Goal: Task Accomplishment & Management: Manage account settings

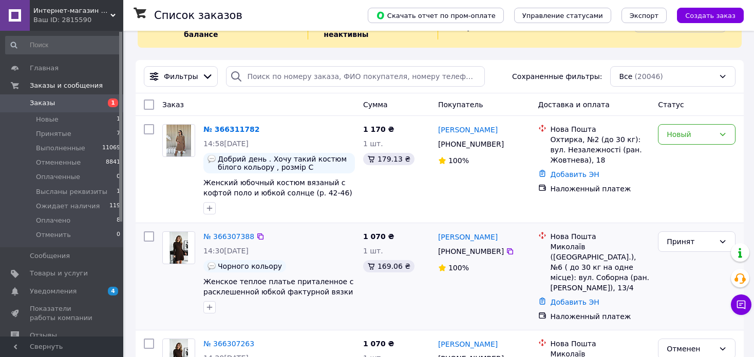
scroll to position [103, 0]
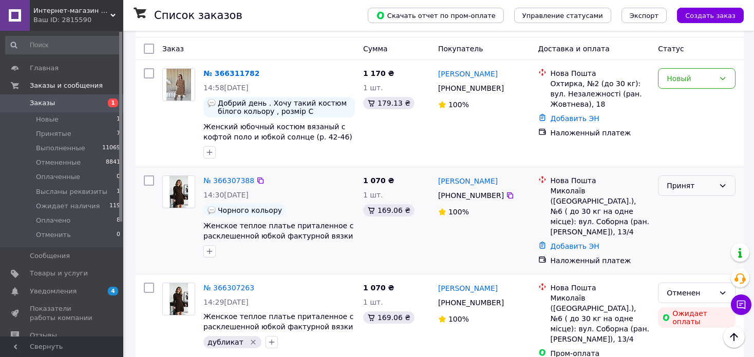
click at [697, 182] on div "Принят" at bounding box center [697, 186] width 78 height 21
click at [707, 259] on li "Высланы реквизиты" at bounding box center [696, 258] width 77 height 29
click at [96, 274] on span at bounding box center [109, 273] width 28 height 9
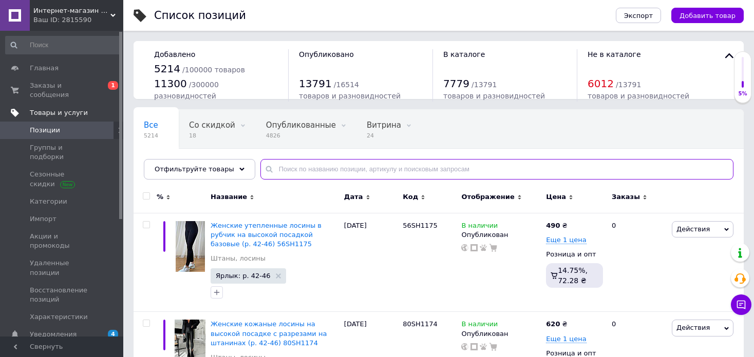
click at [285, 170] on input "text" at bounding box center [496, 169] width 473 height 21
paste input "Короткое облегающее платье гольф из вязаного хлопка с разрезом на ноге (р. 42-4…"
type input "Короткое облегающее платье гольф из вязаного хлопка с разрезом на ноге (р. 42-4…"
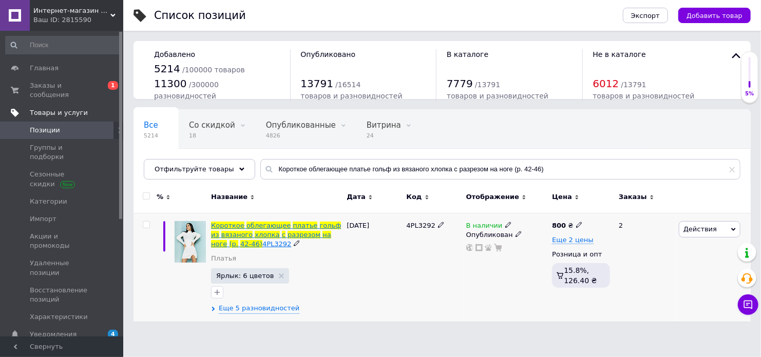
click at [323, 233] on span "на" at bounding box center [327, 235] width 8 height 8
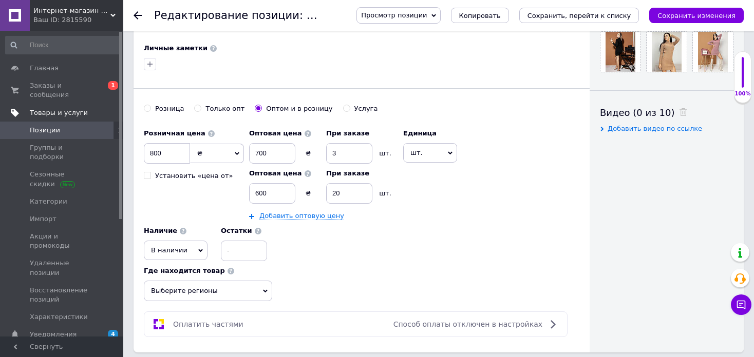
scroll to position [514, 0]
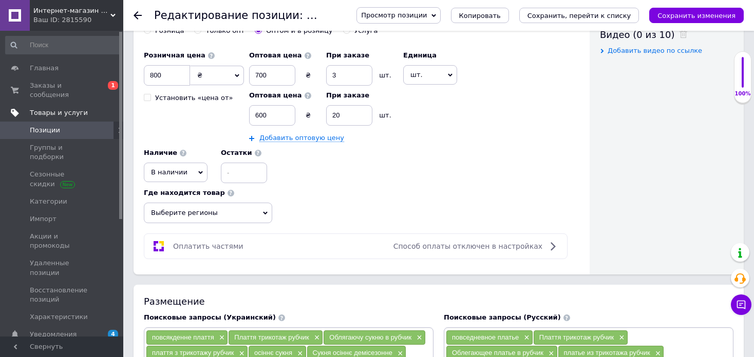
click at [186, 168] on span "В наличии" at bounding box center [176, 173] width 64 height 20
click at [194, 187] on li "Нет в наличии" at bounding box center [175, 193] width 63 height 14
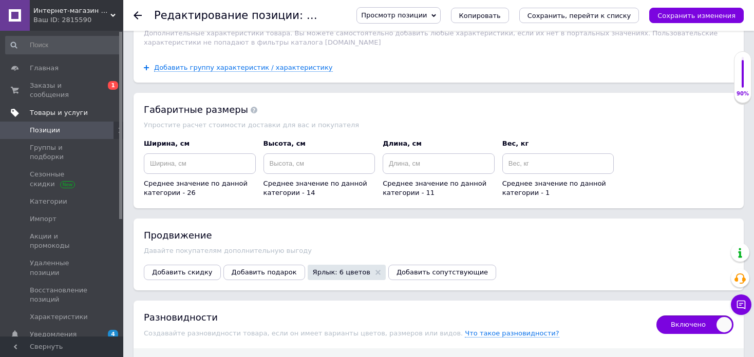
scroll to position [1438, 0]
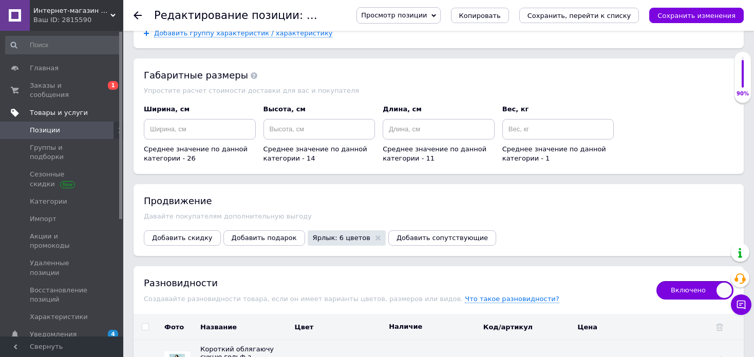
click at [147, 324] on input "checkbox" at bounding box center [145, 327] width 7 height 7
checkbox input "true"
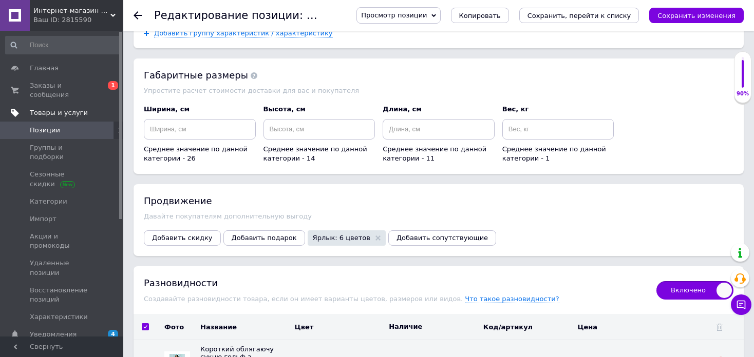
checkbox input "true"
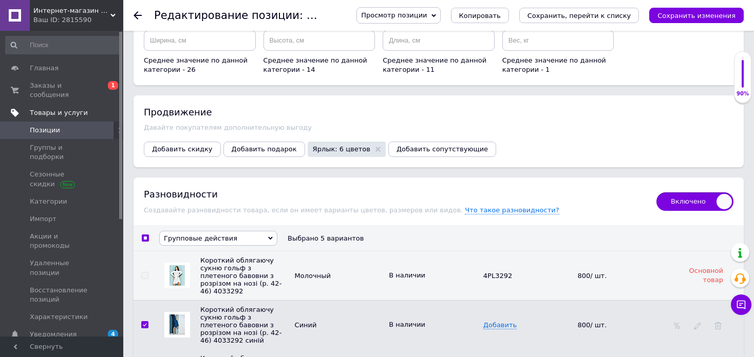
scroll to position [1695, 0]
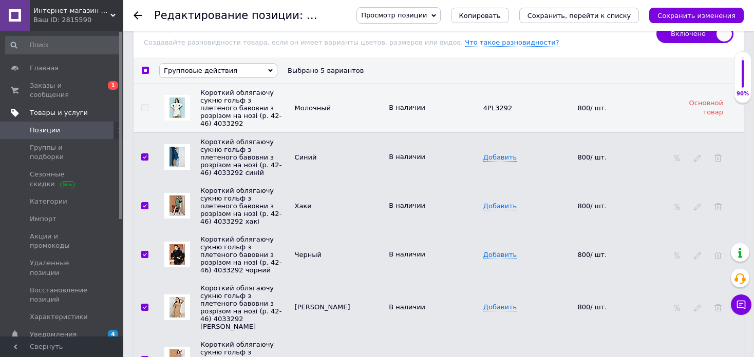
click at [237, 63] on span "Групповые действия" at bounding box center [218, 70] width 118 height 15
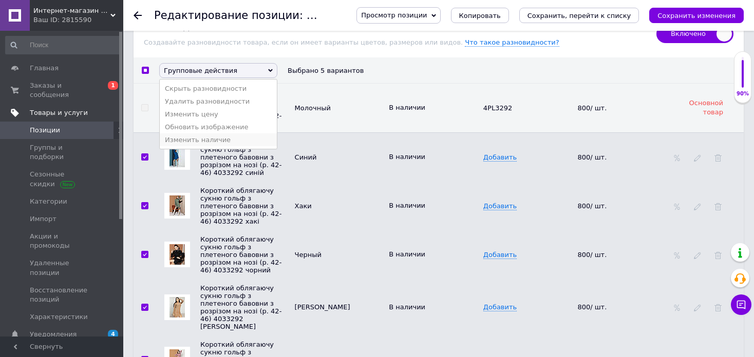
click at [232, 134] on li "Изменить наличие" at bounding box center [218, 140] width 117 height 13
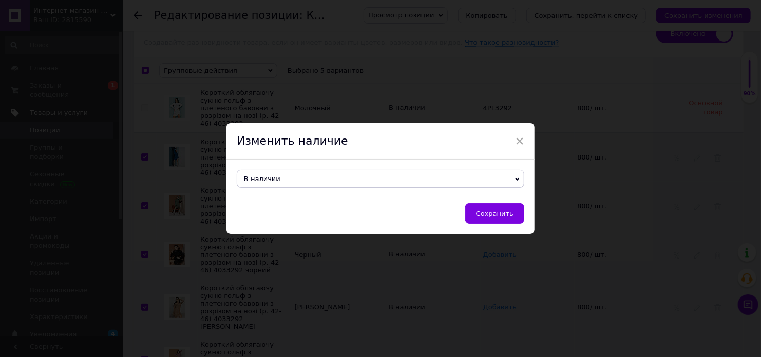
click at [258, 173] on span "В наличии" at bounding box center [381, 179] width 288 height 18
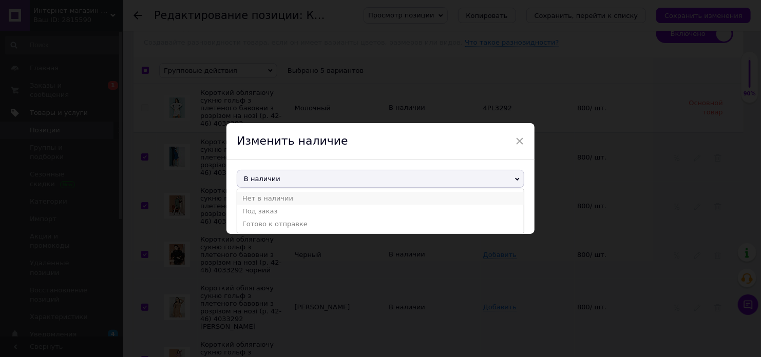
click at [282, 200] on li "Нет в наличии" at bounding box center [380, 198] width 287 height 13
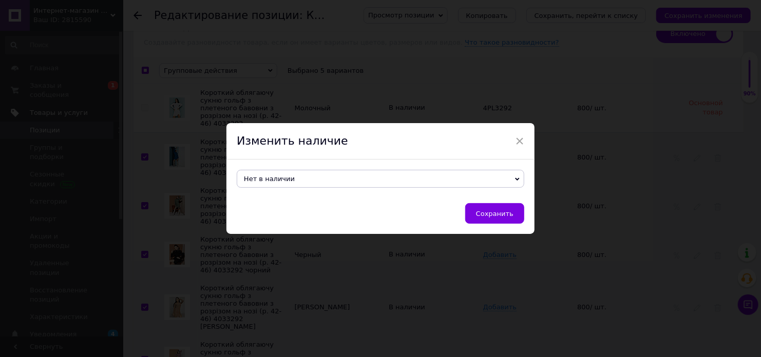
click at [509, 214] on span "Сохранить" at bounding box center [494, 214] width 37 height 8
checkbox input "false"
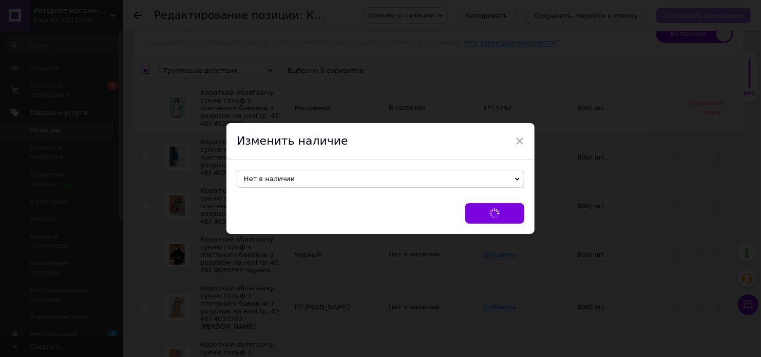
checkbox input "false"
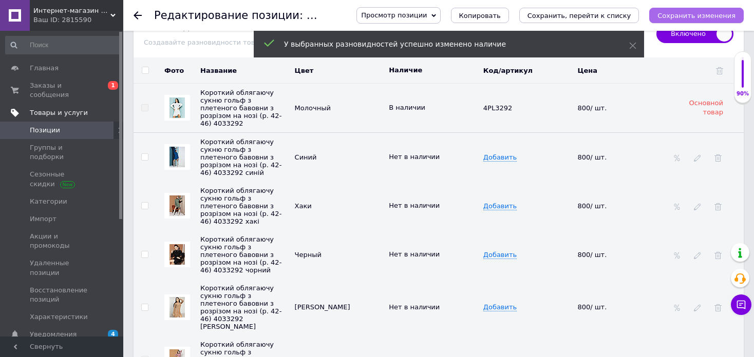
click at [719, 13] on icon "Сохранить изменения" at bounding box center [696, 16] width 78 height 8
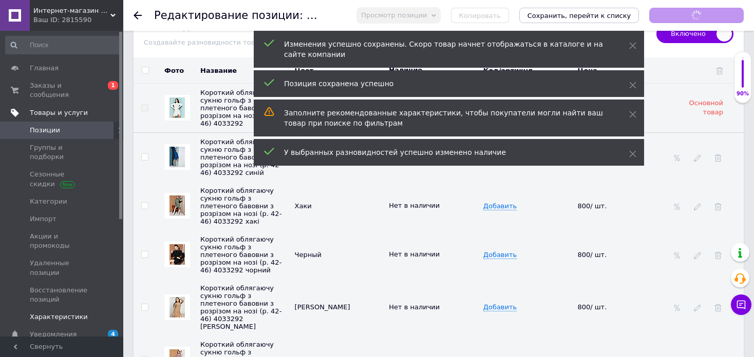
scroll to position [308, 0]
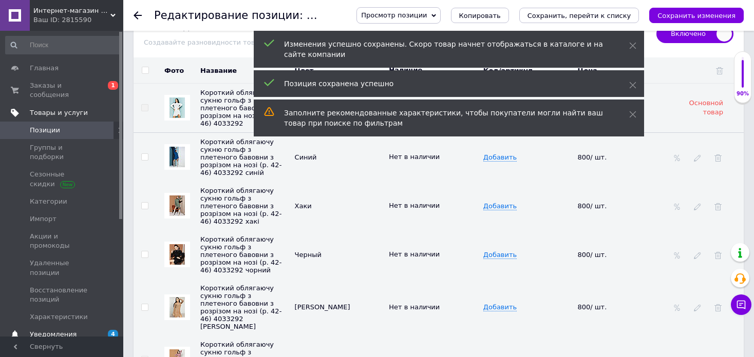
click at [75, 330] on span "Уведомления" at bounding box center [62, 334] width 65 height 9
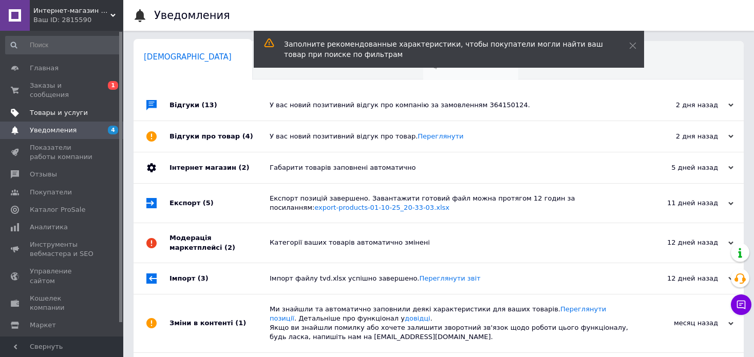
click at [433, 71] on span "4" at bounding box center [465, 68] width 64 height 8
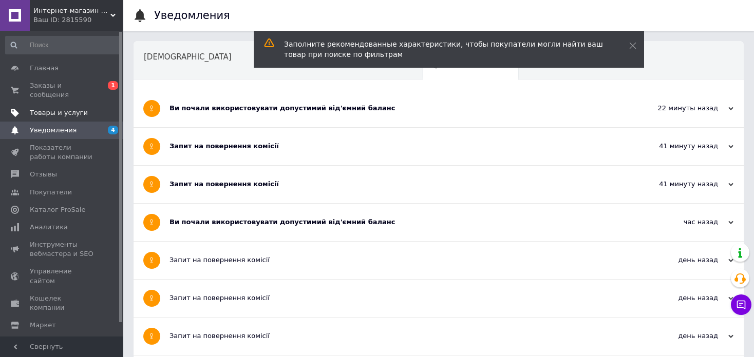
click at [277, 216] on div "Ви почали використовувати допустимий від'ємний баланс" at bounding box center [399, 222] width 461 height 37
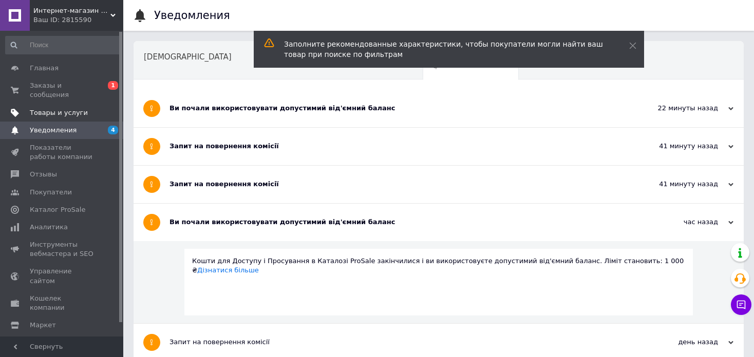
drag, startPoint x: 268, startPoint y: 184, endPoint x: 270, endPoint y: 138, distance: 45.8
click at [268, 183] on div "Запит на повернення комісії" at bounding box center [399, 184] width 461 height 9
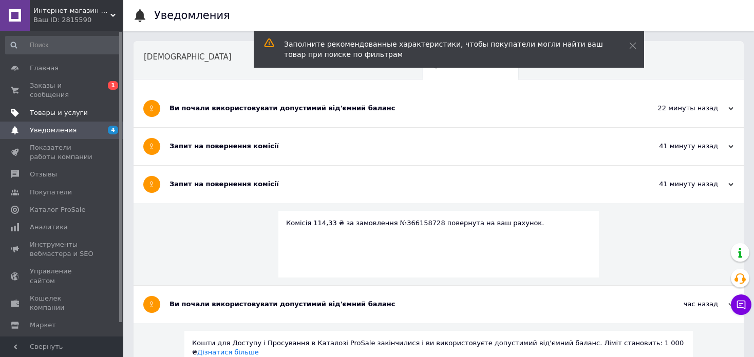
click at [270, 137] on div "Запит на повернення комісії" at bounding box center [399, 146] width 461 height 37
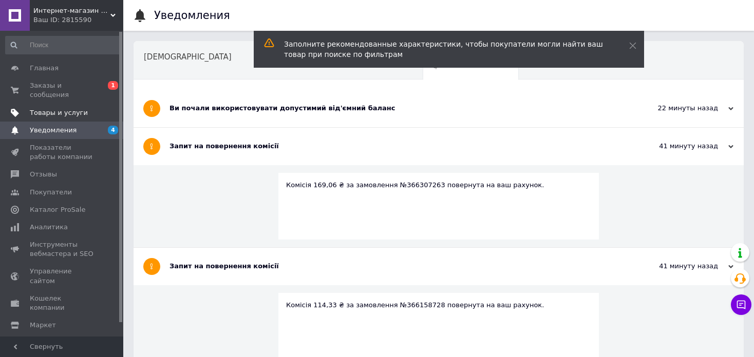
click at [273, 115] on div "Ви почали використовувати допустимий від'ємний баланс" at bounding box center [399, 108] width 461 height 37
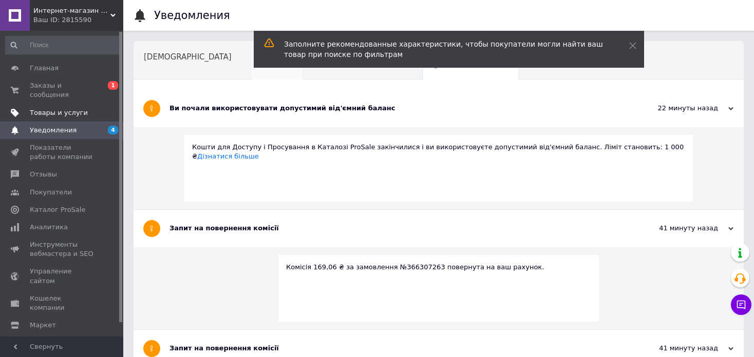
click at [252, 71] on div "Акції" at bounding box center [277, 61] width 50 height 39
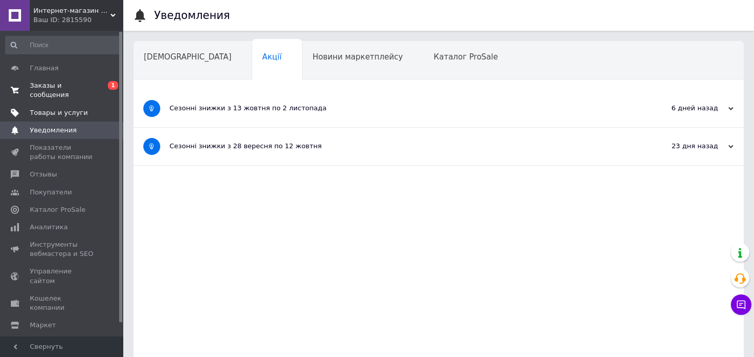
click at [75, 89] on span "Заказы и сообщения" at bounding box center [62, 90] width 65 height 18
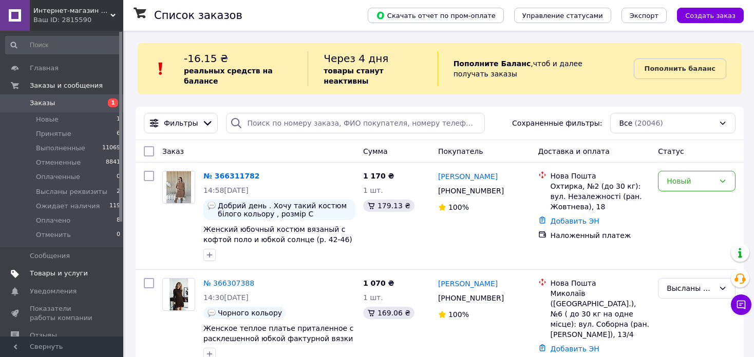
click at [90, 270] on span "Товары и услуги" at bounding box center [62, 273] width 65 height 9
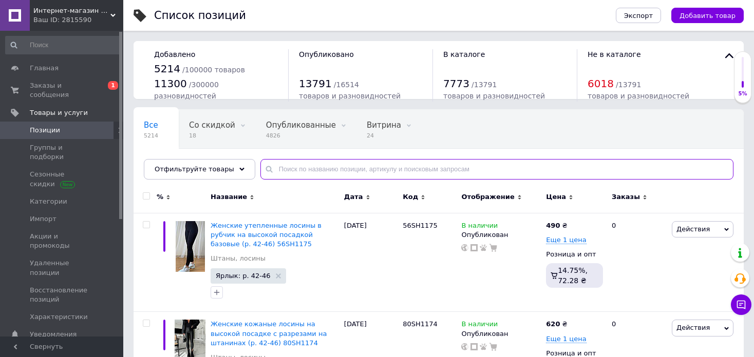
click at [307, 168] on input "text" at bounding box center [496, 169] width 473 height 21
paste input "Довге плаття вечірнє на одне плече та з розрізом на нозі"
type input "Довге плаття вечірнє на одне плече та з розрізом на нозі"
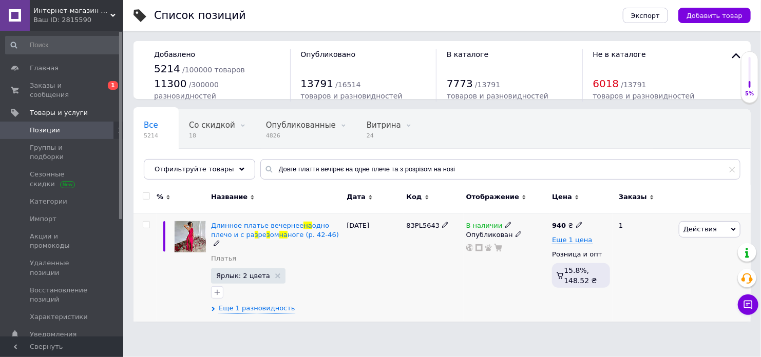
click at [505, 226] on icon at bounding box center [508, 225] width 6 height 6
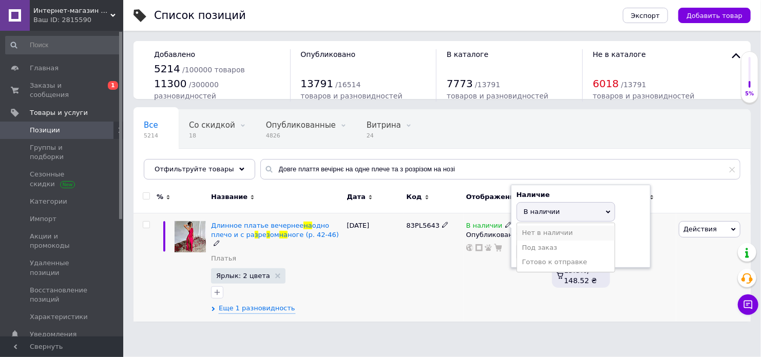
click at [523, 232] on li "Нет в наличии" at bounding box center [566, 233] width 98 height 14
click at [264, 304] on span "Еще 1 разновидность" at bounding box center [257, 308] width 77 height 9
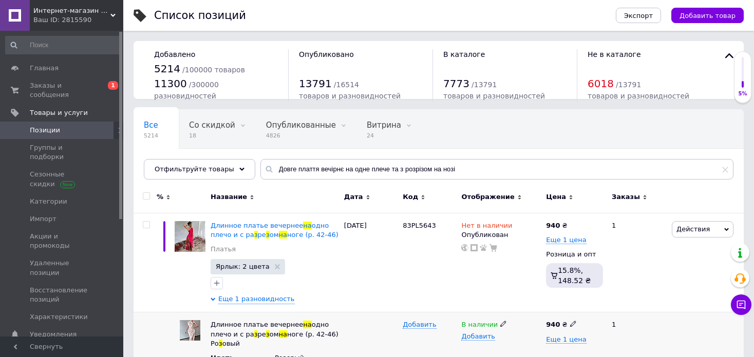
click at [503, 324] on div "В наличии" at bounding box center [501, 324] width 80 height 9
click at [500, 324] on use at bounding box center [503, 324] width 6 height 6
click at [507, 338] on li "Нет в наличии" at bounding box center [498, 345] width 83 height 14
click at [73, 88] on span "Заказы и сообщения" at bounding box center [62, 90] width 65 height 18
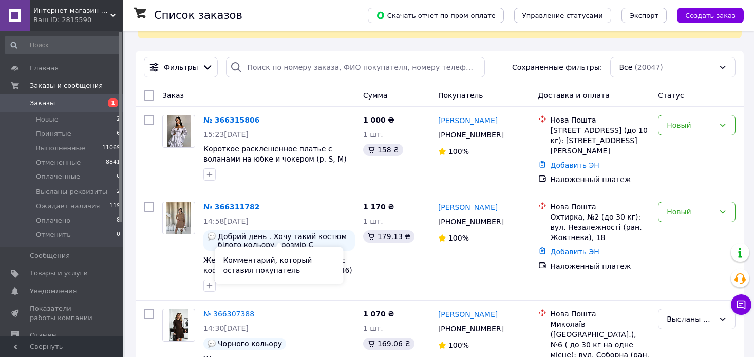
scroll to position [154, 0]
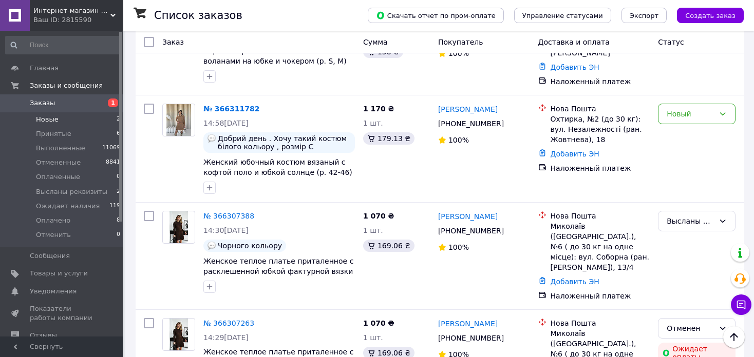
click at [56, 122] on span "Новые" at bounding box center [47, 119] width 23 height 9
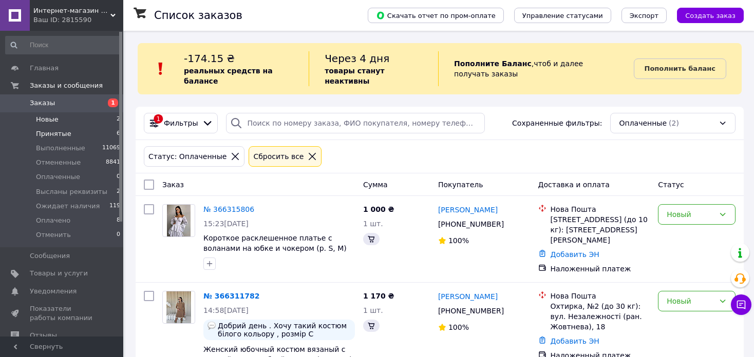
click at [101, 132] on li "Принятые 6" at bounding box center [63, 134] width 126 height 14
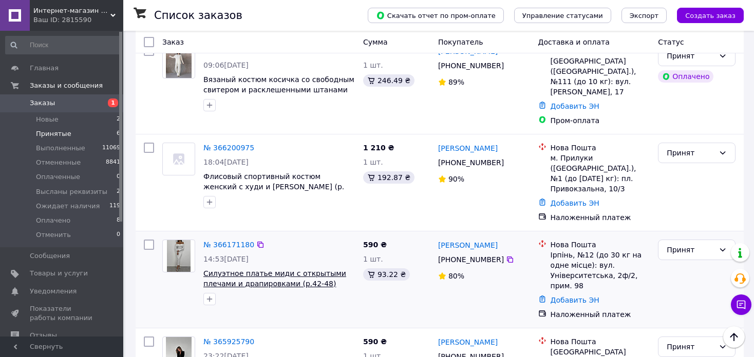
scroll to position [406, 0]
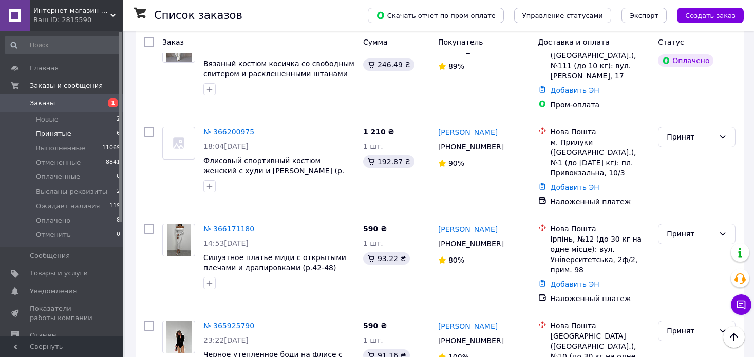
click at [79, 107] on span "Заказы" at bounding box center [62, 103] width 65 height 9
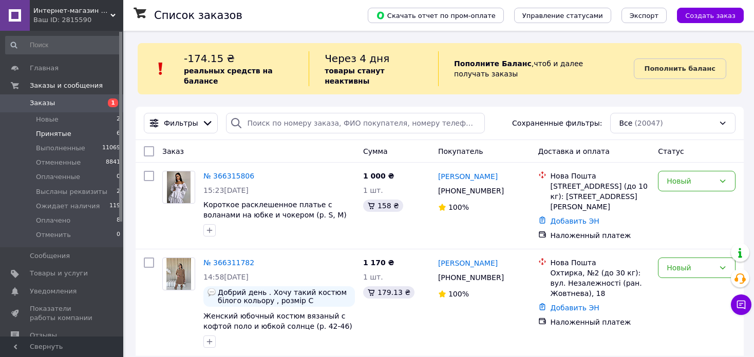
click at [51, 134] on span "Принятые" at bounding box center [53, 133] width 35 height 9
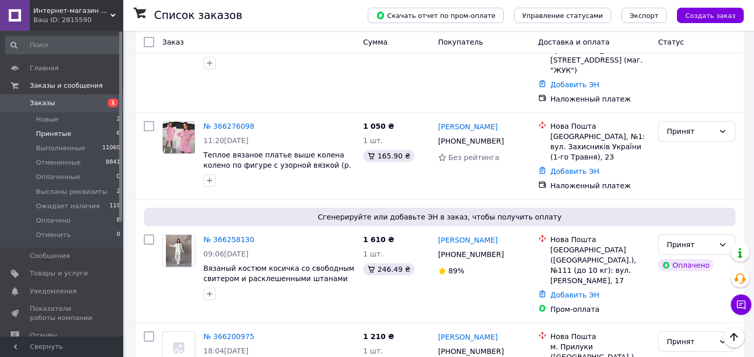
scroll to position [514, 0]
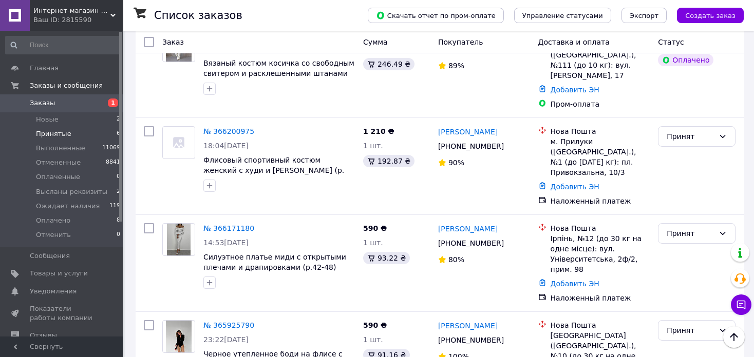
click at [51, 103] on span "Заказы" at bounding box center [42, 103] width 25 height 9
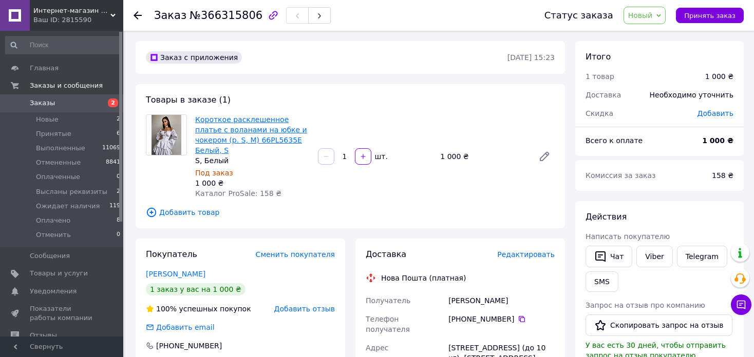
click at [254, 126] on link "Короткое расклешенное платье с воланами на юбке и чокером (р. S, M) 66PL5635Е Б…" at bounding box center [251, 135] width 112 height 39
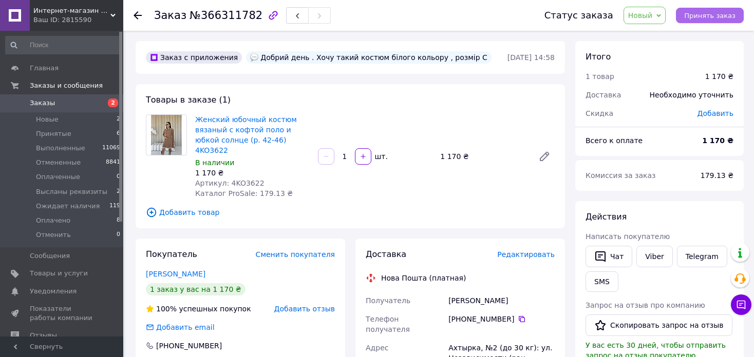
click at [724, 14] on span "Принять заказ" at bounding box center [709, 16] width 51 height 8
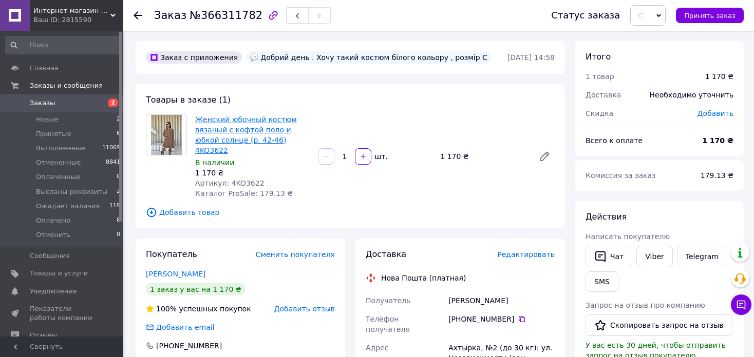
click at [264, 130] on link "Женский юбочный костюм вязаный с кофтой поло и юбкой солнце (р. 42-46) 4KO3622" at bounding box center [246, 135] width 102 height 39
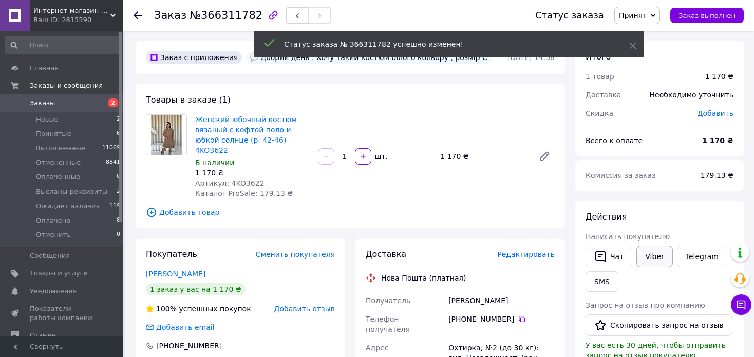
drag, startPoint x: 643, startPoint y: 238, endPoint x: 646, endPoint y: 252, distance: 14.1
click at [643, 238] on span "Написать покупателю" at bounding box center [627, 237] width 84 height 8
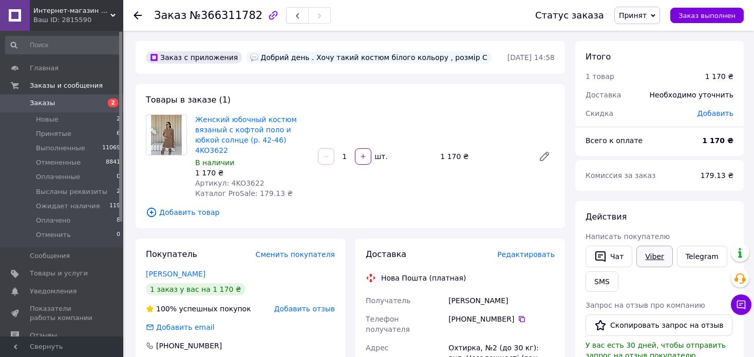
click at [657, 257] on link "Viber" at bounding box center [654, 257] width 36 height 22
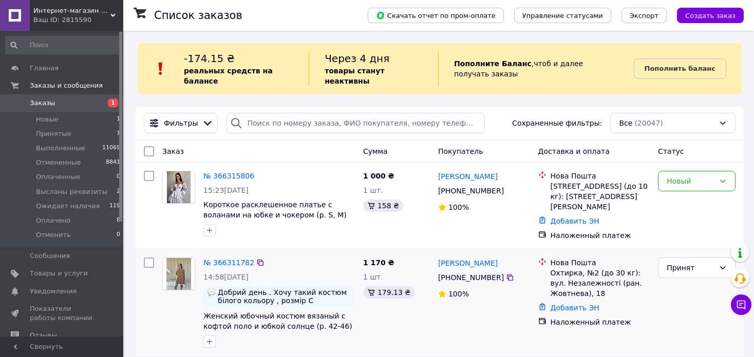
click at [472, 274] on span "+380 66 125 47 80" at bounding box center [471, 278] width 66 height 8
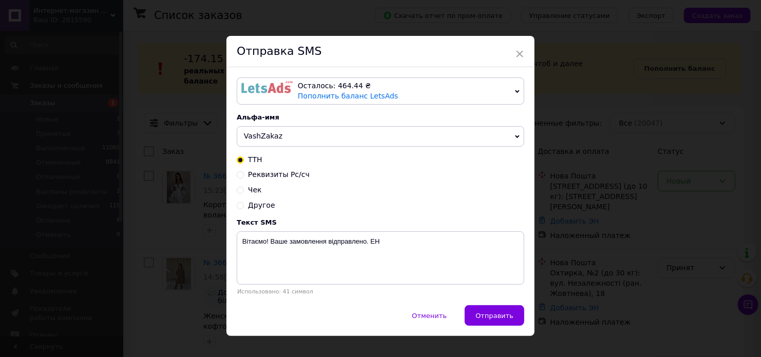
click at [262, 179] on span "Реквизиты Рс/сч" at bounding box center [279, 174] width 62 height 8
click at [244, 178] on input "Реквизиты Рс/сч" at bounding box center [240, 173] width 7 height 7
radio input "true"
radio input "false"
type textarea "Реквізити рахунку: UA203003460000026004000001168 Отримувач ФОП Даценко Дар'я Пе…"
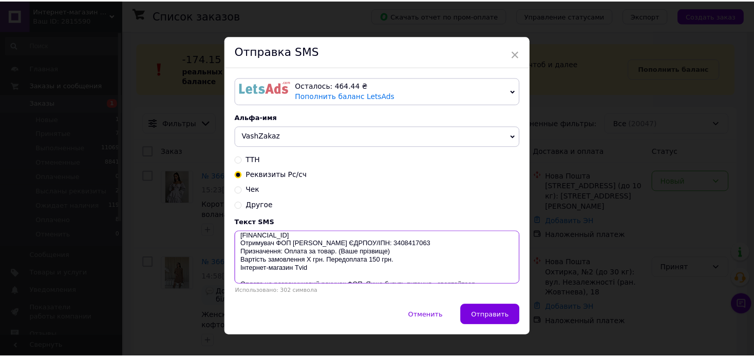
scroll to position [33, 0]
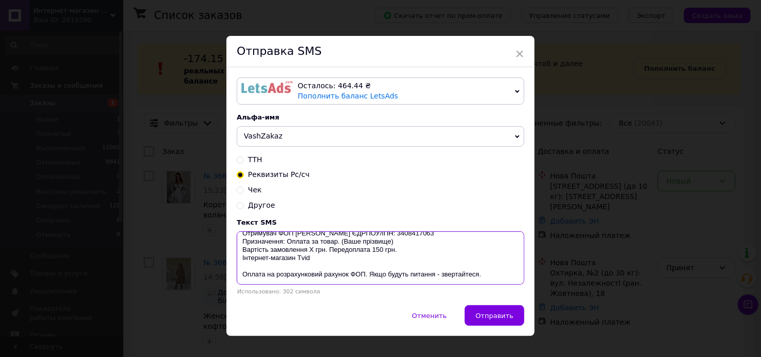
drag, startPoint x: 237, startPoint y: 245, endPoint x: 481, endPoint y: 280, distance: 246.4
click at [481, 280] on textarea "Реквізити рахунку: UA203003460000026004000001168 Отримувач ФОП Даценко Дар'я Пе…" at bounding box center [381, 258] width 288 height 53
click at [702, 237] on div "× Отправка SMS Осталось: 464.44 ₴ Пополнить баланс LetsAds Подключить SMSClub А…" at bounding box center [380, 178] width 761 height 357
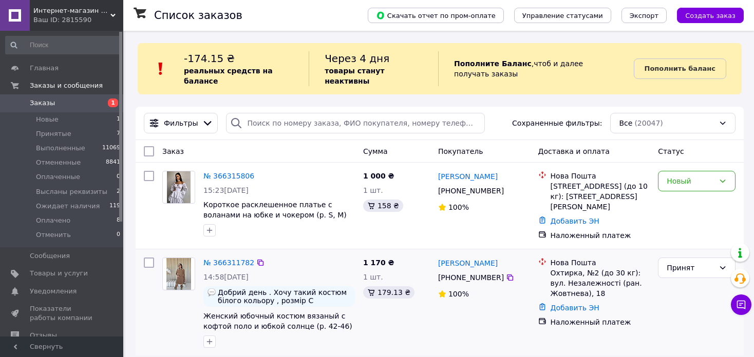
drag, startPoint x: 703, startPoint y: 263, endPoint x: 693, endPoint y: 286, distance: 24.9
click at [702, 263] on div "Принят" at bounding box center [691, 267] width 48 height 11
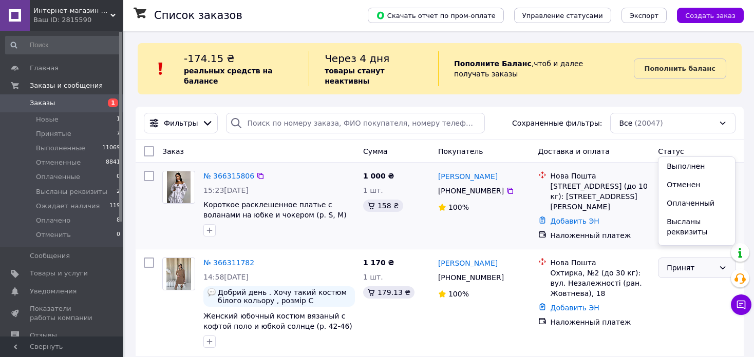
click at [696, 226] on li "Высланы реквизиты" at bounding box center [696, 227] width 77 height 29
